Goal: Find specific page/section: Find specific page/section

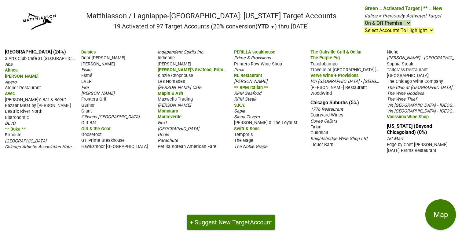
click at [322, 93] on span "WoodWind" at bounding box center [320, 93] width 21 height 5
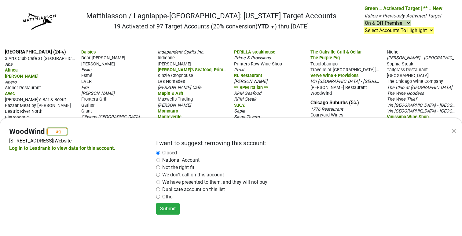
click at [57, 131] on button "Tag" at bounding box center [57, 131] width 20 height 7
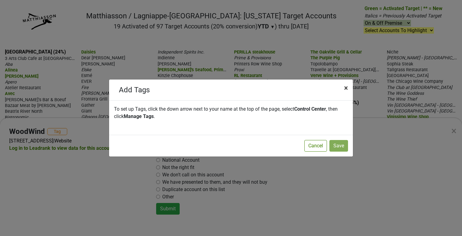
click at [345, 89] on span "×" at bounding box center [346, 88] width 4 height 9
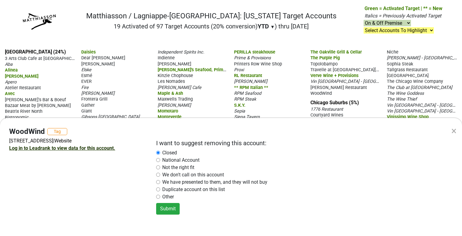
click at [68, 149] on link "Log in to Leadrank to view data for this account." at bounding box center [62, 148] width 106 height 6
click at [140, 86] on div "× WoodWind Tag [STREET_ADDRESS] | Website Log in to Leadrank to view data for t…" at bounding box center [231, 118] width 462 height 236
radio input "false"
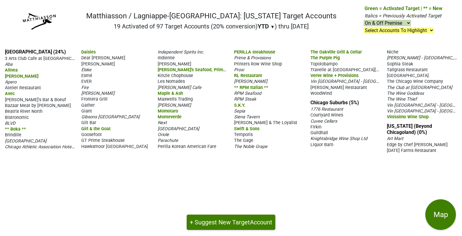
click at [53, 60] on span "3 Arts Club Cafe at [GEOGRAPHIC_DATA]" at bounding box center [45, 58] width 80 height 6
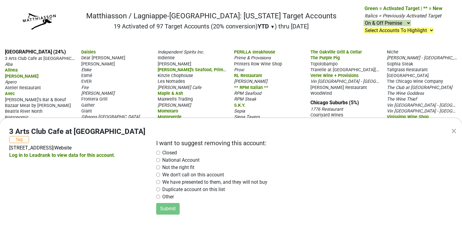
click at [127, 72] on div "× 3 Arts Club Cafe at [GEOGRAPHIC_DATA] Tag [STREET_ADDRESS] | Website Log in t…" at bounding box center [231, 118] width 462 height 236
